Goal: Check status: Check status

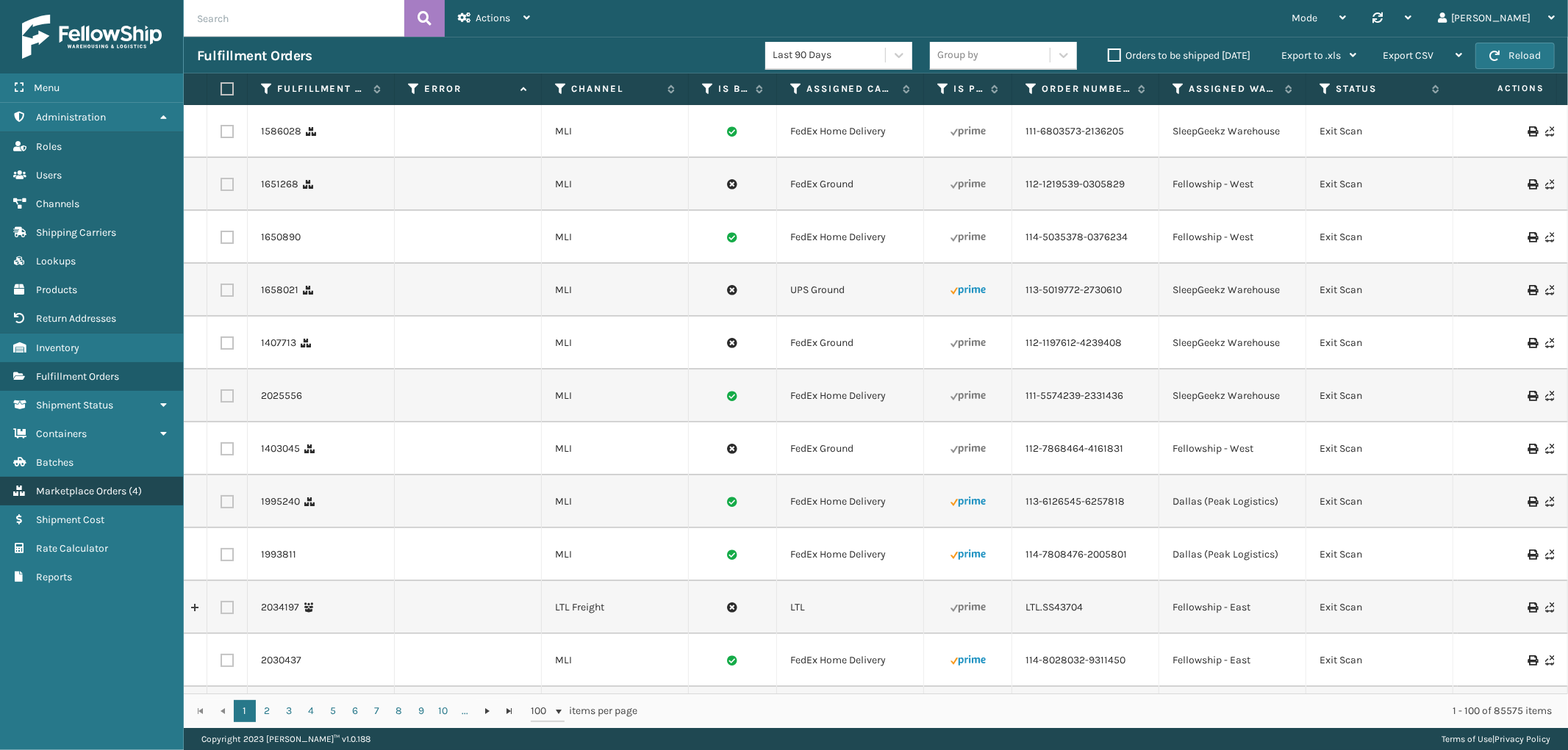
click at [59, 477] on link "Marketplace Orders ( 4 )" at bounding box center [91, 491] width 183 height 29
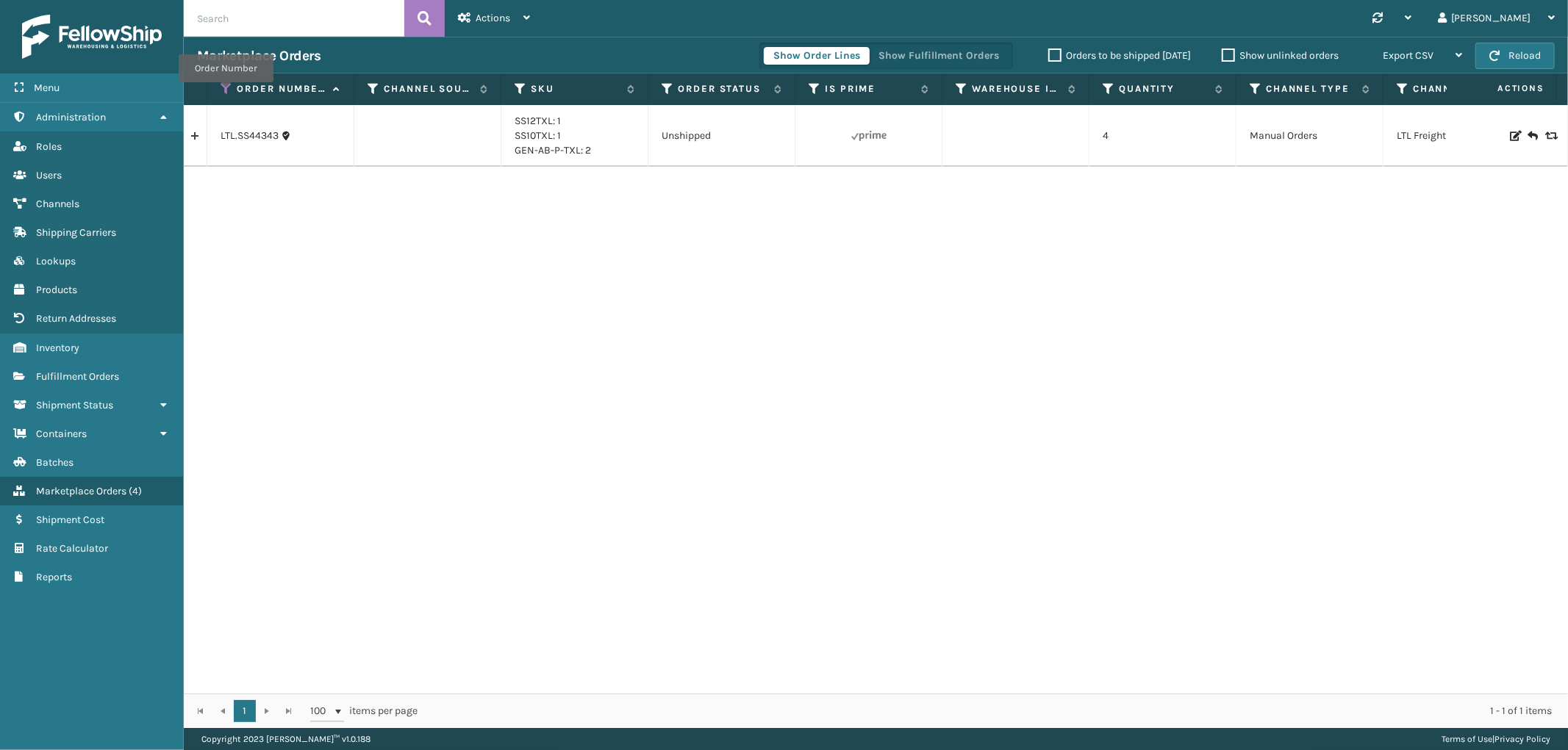
click at [226, 92] on icon at bounding box center [227, 89] width 12 height 13
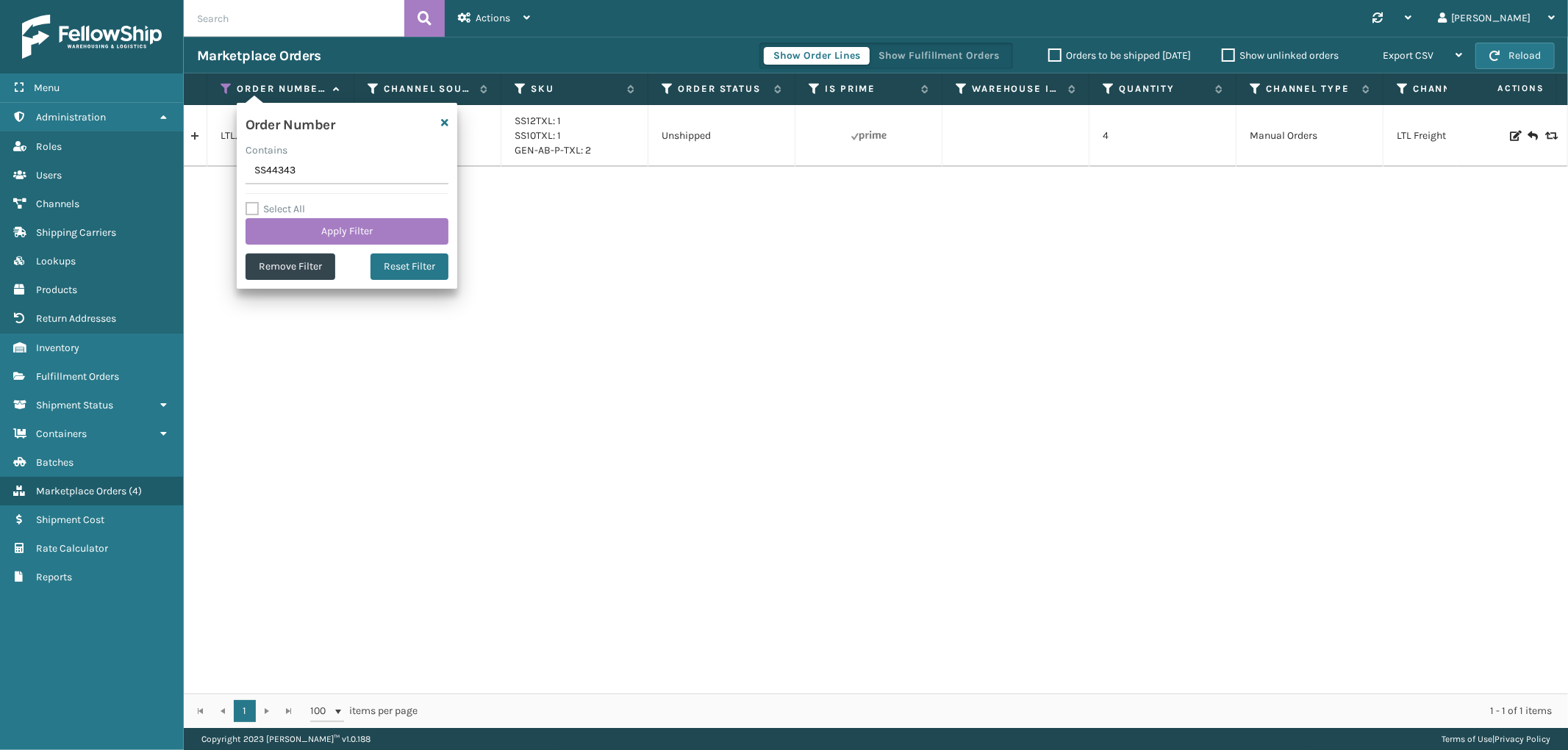
click at [274, 172] on input "SS44343" at bounding box center [347, 170] width 203 height 27
type input "113-2095424-8181038"
click at [271, 238] on button "Apply Filter" at bounding box center [347, 231] width 203 height 27
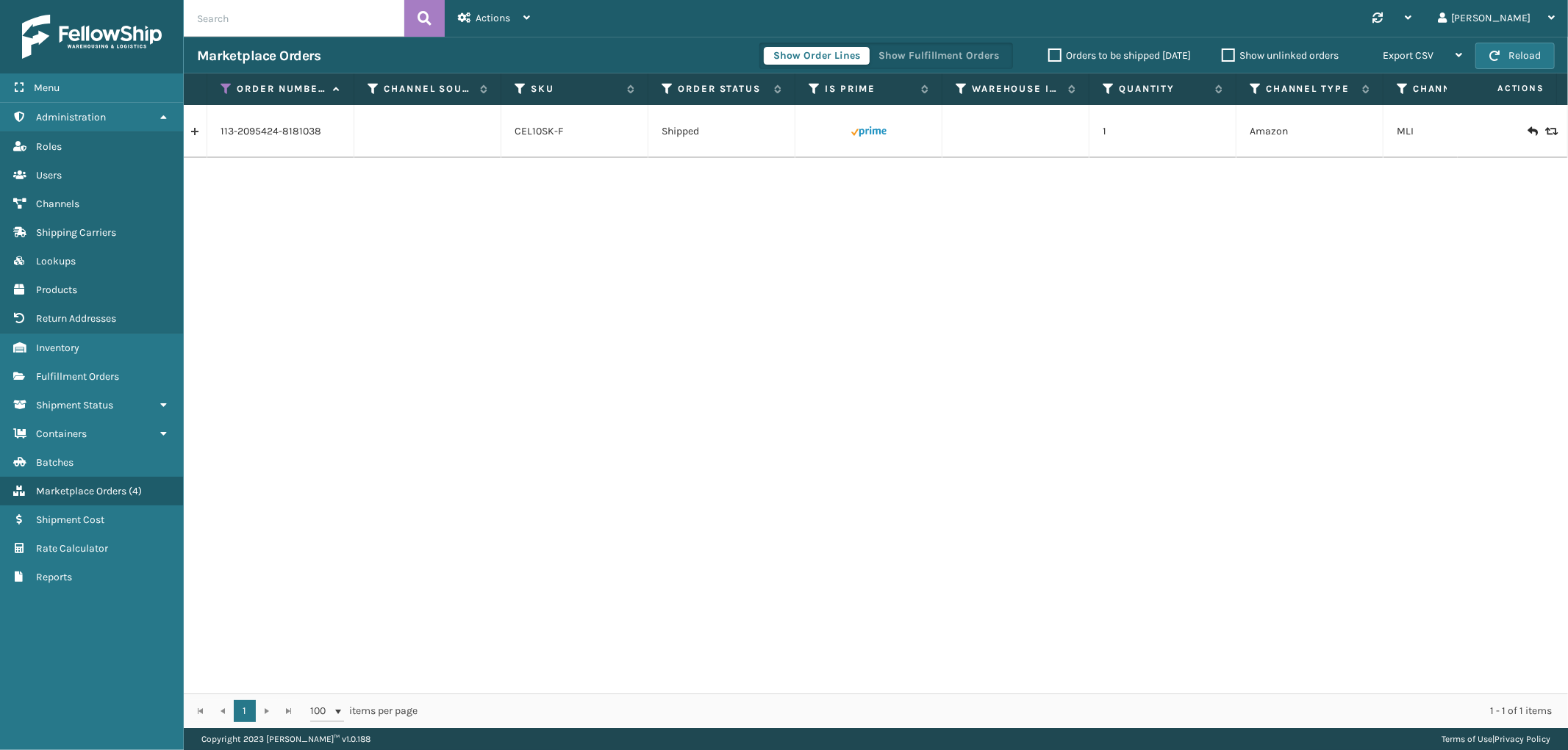
click at [199, 138] on link at bounding box center [195, 131] width 23 height 23
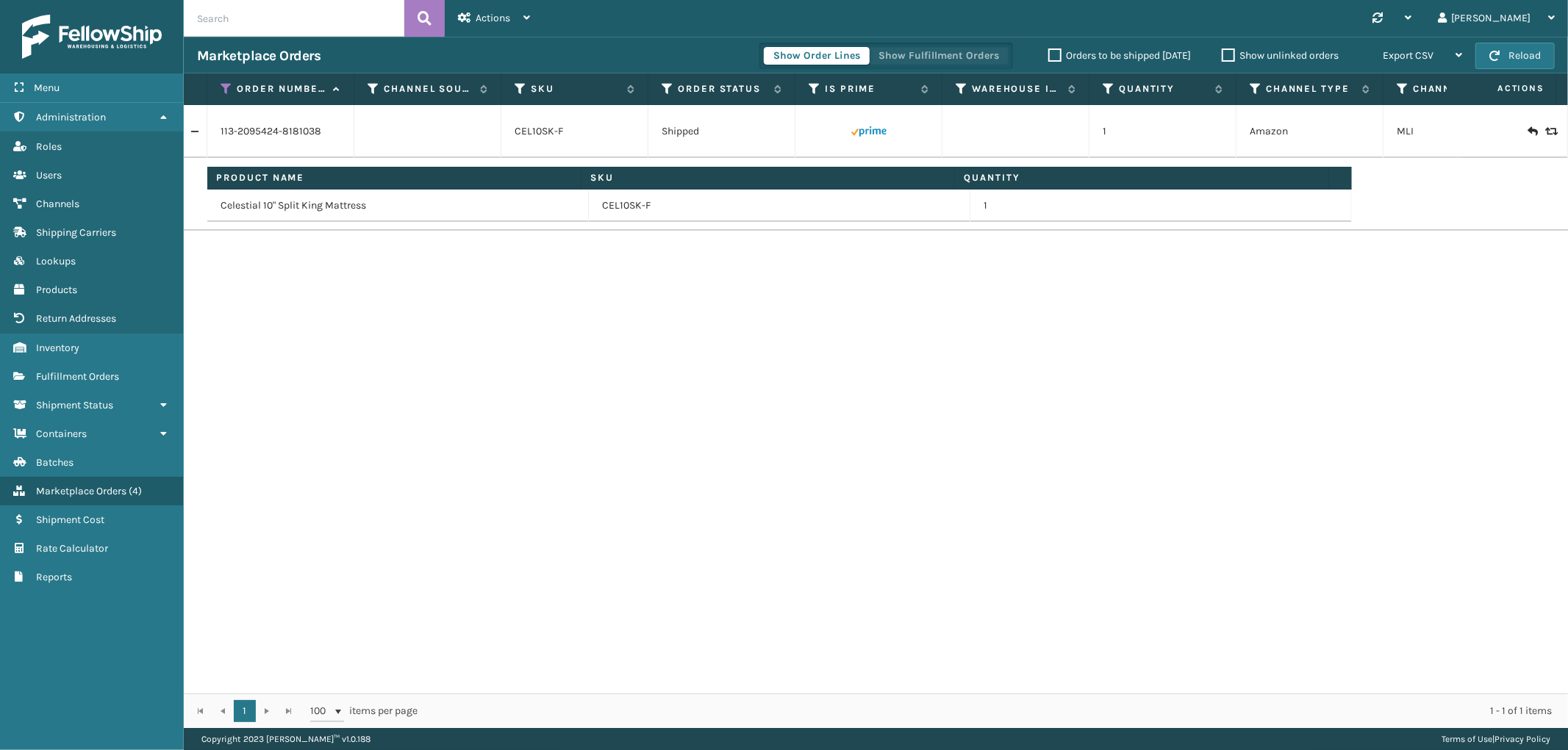
click at [970, 52] on button "Show Fulfillment Orders" at bounding box center [938, 55] width 139 height 17
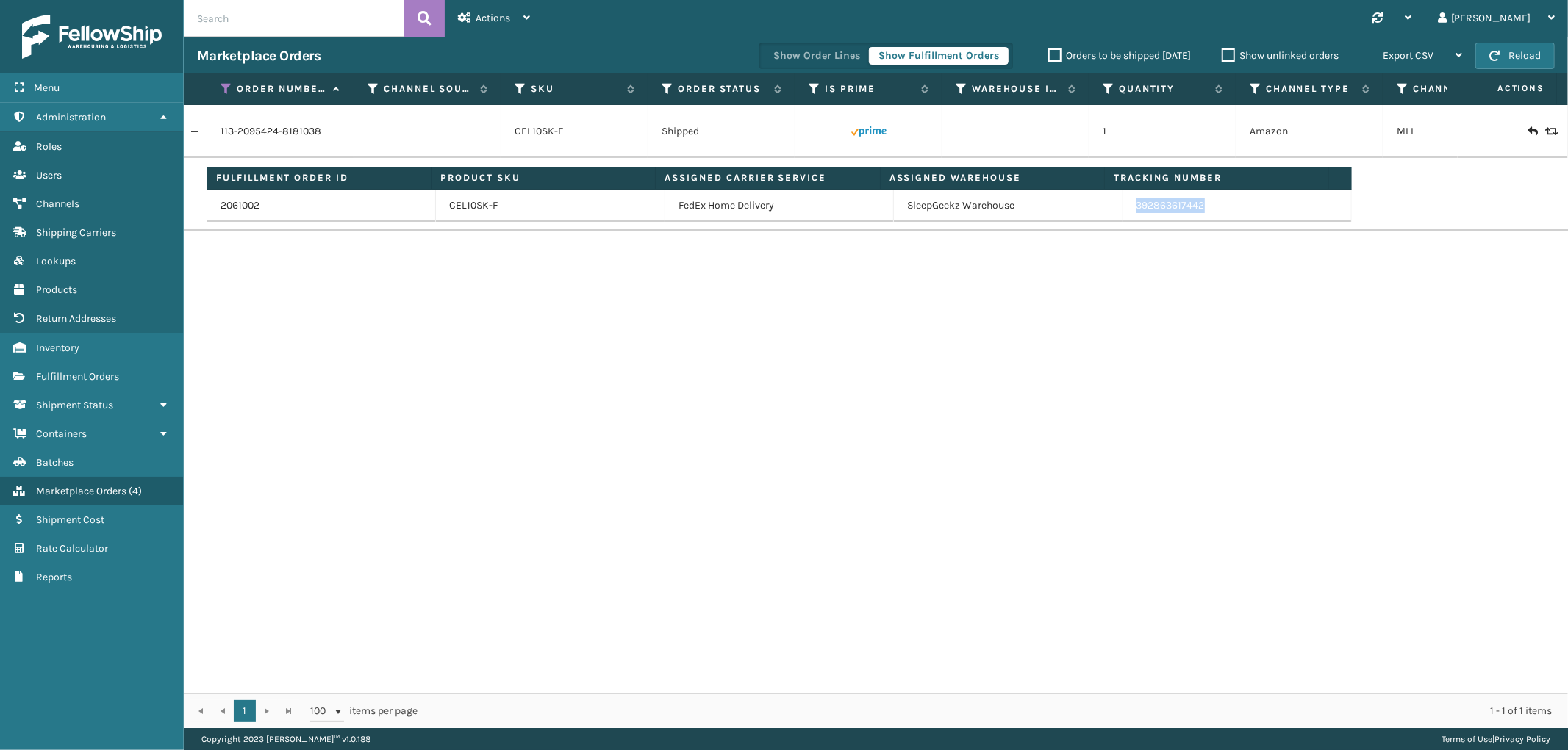
drag, startPoint x: 1220, startPoint y: 208, endPoint x: 1118, endPoint y: 215, distance: 102.2
click at [1123, 215] on td "392863617442" at bounding box center [1238, 205] width 229 height 33
copy link "392863617442"
